Goal: Information Seeking & Learning: Learn about a topic

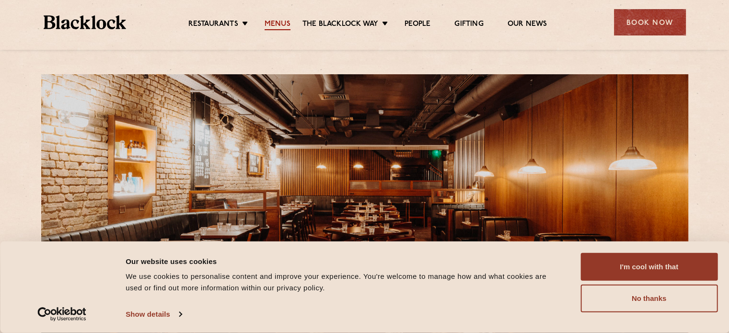
click at [270, 21] on link "Menus" at bounding box center [278, 25] width 26 height 11
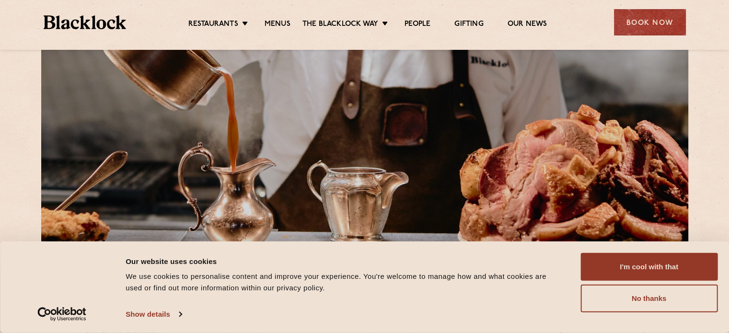
scroll to position [96, 0]
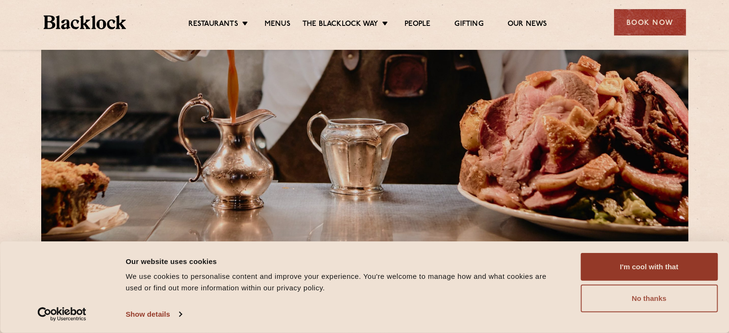
click at [634, 306] on button "No thanks" at bounding box center [649, 299] width 137 height 28
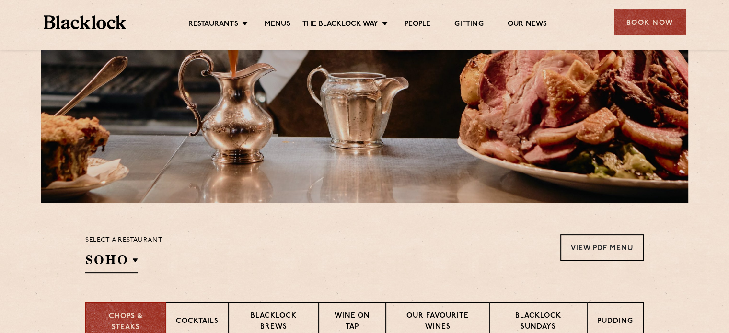
scroll to position [240, 0]
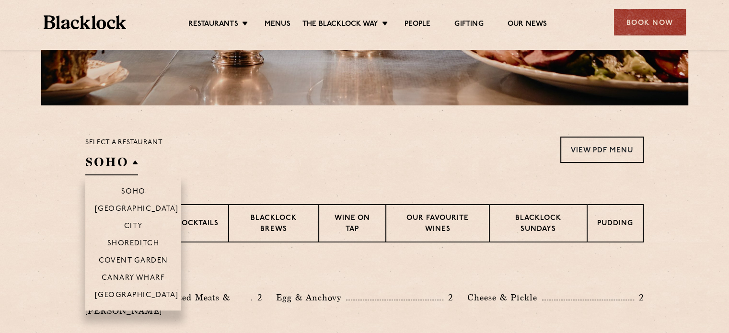
click at [123, 163] on h2 "SOHO" at bounding box center [111, 165] width 53 height 22
click at [143, 262] on p "Covent Garden" at bounding box center [134, 262] width 70 height 10
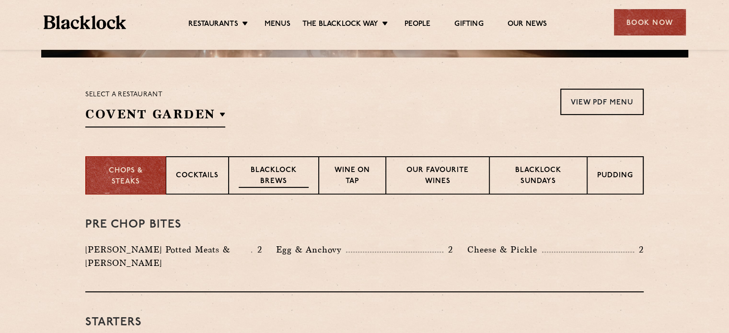
scroll to position [336, 0]
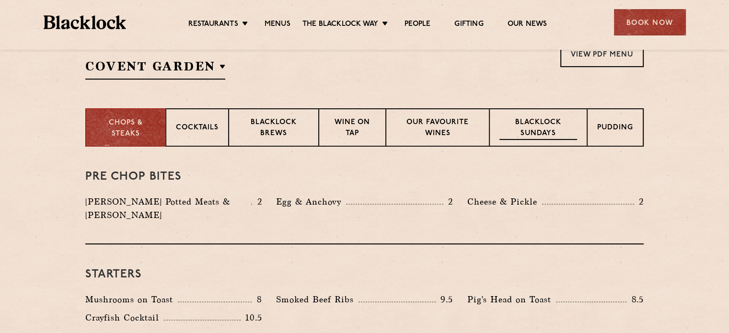
click at [541, 114] on div "Blacklock Sundays" at bounding box center [539, 127] width 98 height 38
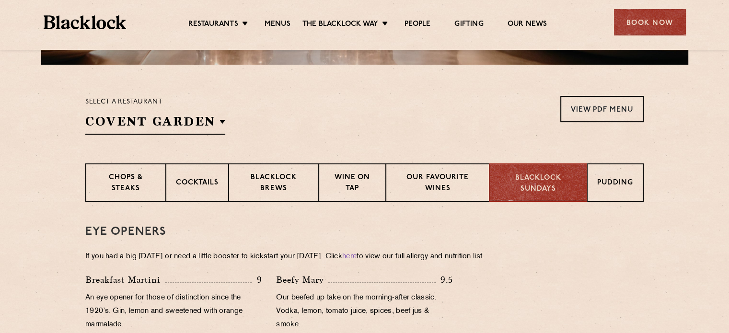
scroll to position [285, 0]
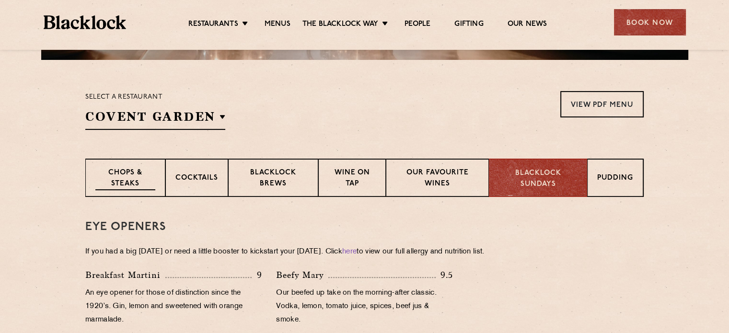
click at [136, 174] on p "Chops & Steaks" at bounding box center [125, 179] width 60 height 23
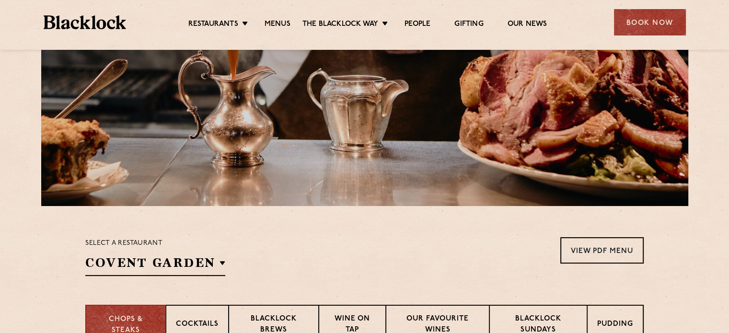
scroll to position [120, 0]
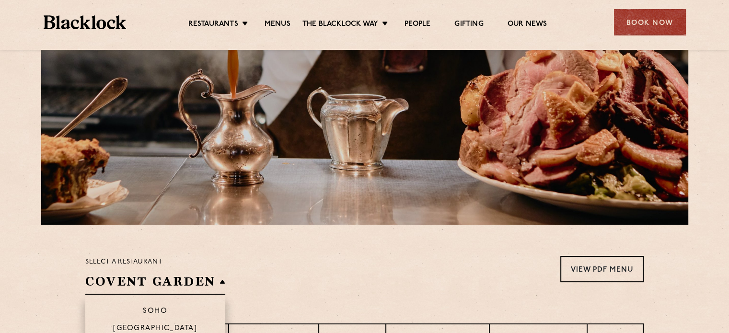
click at [201, 279] on h2 "Covent Garden" at bounding box center [155, 284] width 140 height 22
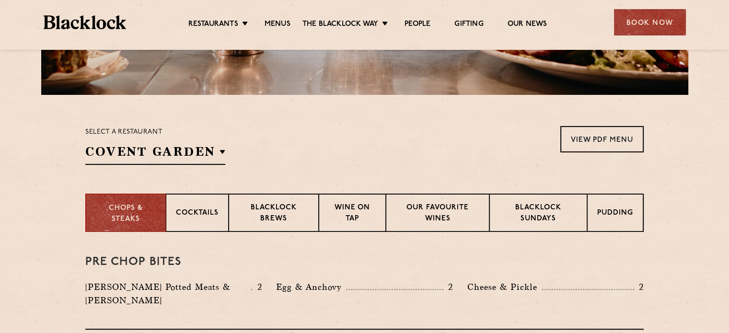
scroll to position [264, 0]
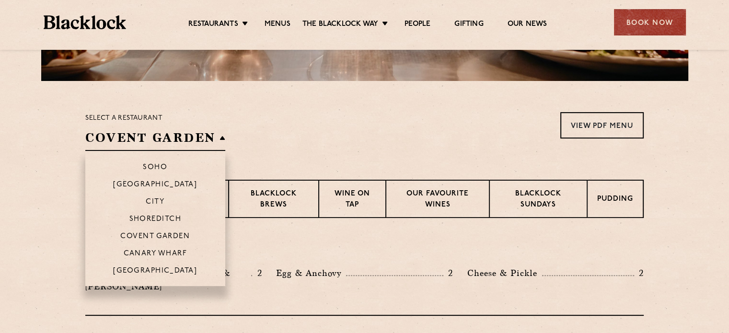
click at [154, 131] on h2 "Covent Garden" at bounding box center [155, 140] width 140 height 22
